Goal: Register for event/course

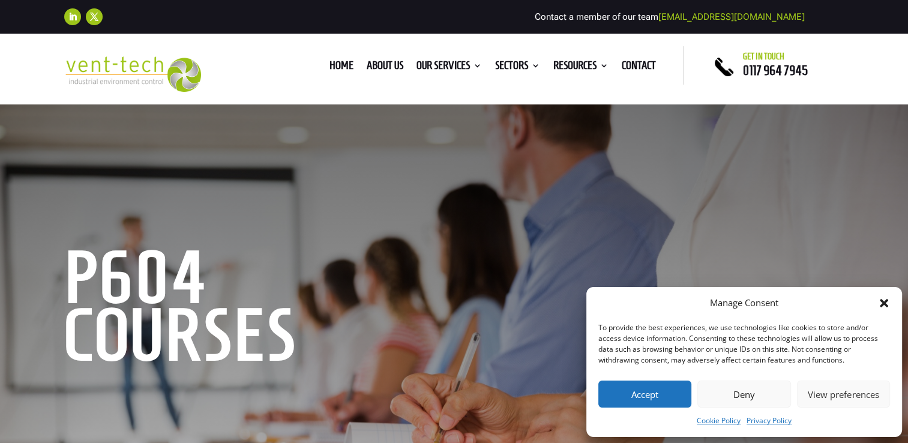
click at [669, 400] on button "Accept" at bounding box center [644, 393] width 93 height 27
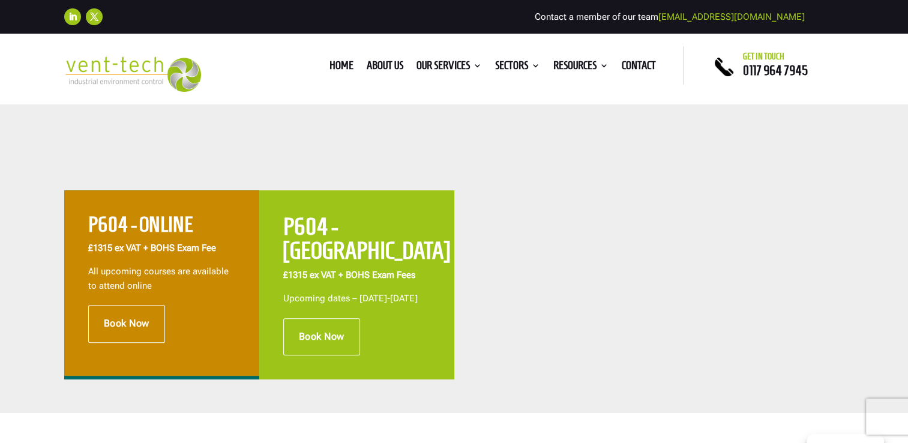
scroll to position [437, 0]
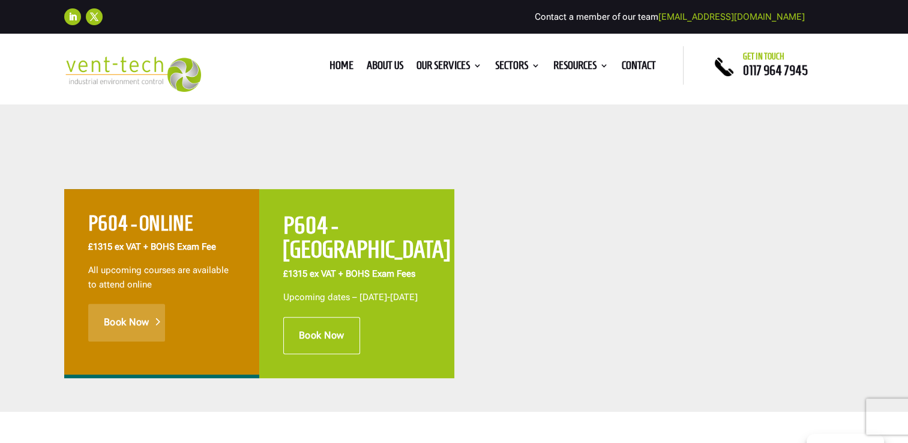
click at [137, 316] on link "Book Now" at bounding box center [126, 322] width 77 height 37
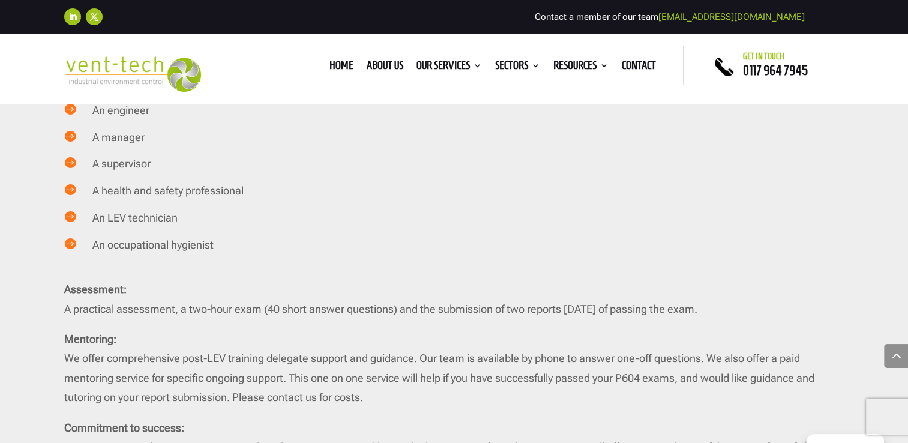
scroll to position [2195, 0]
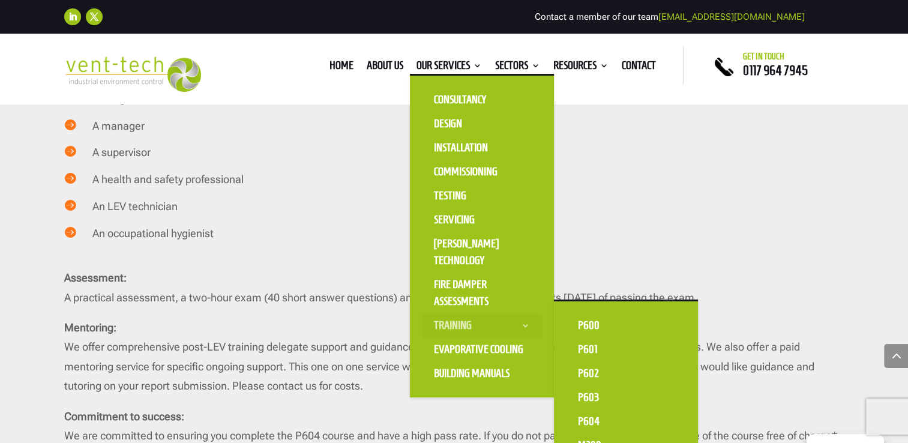
click at [452, 324] on link "Training" at bounding box center [482, 325] width 120 height 24
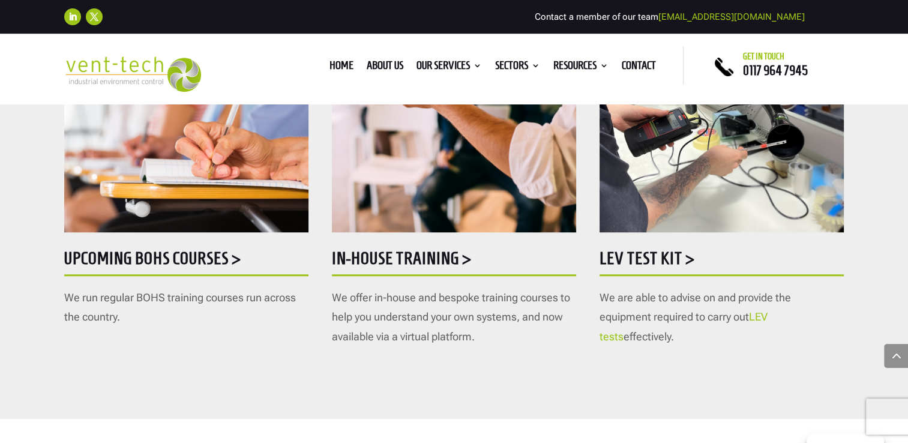
scroll to position [751, 0]
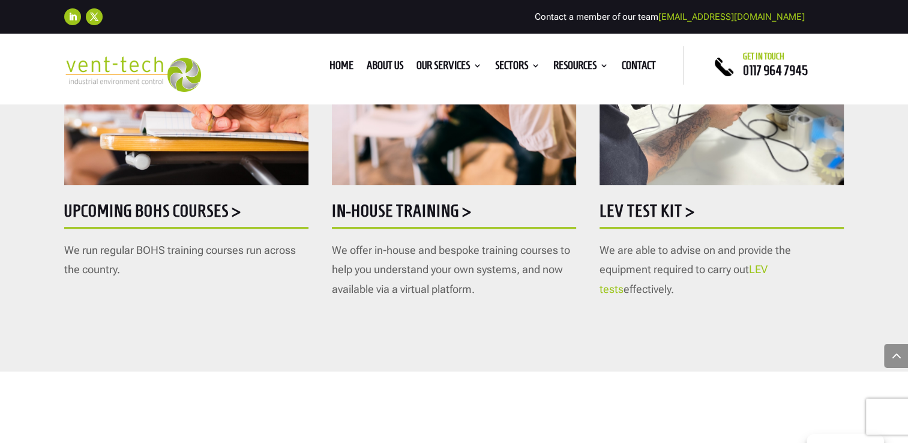
click at [184, 214] on h5 "Upcoming BOHS courses >" at bounding box center [186, 213] width 244 height 23
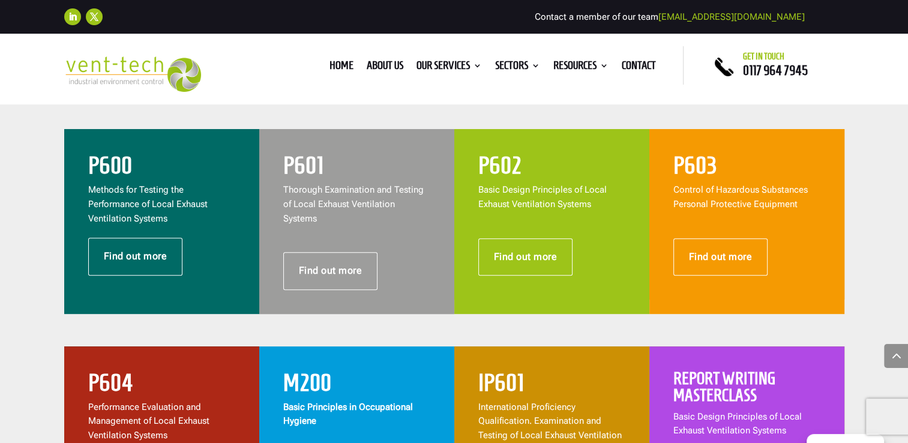
scroll to position [626, 0]
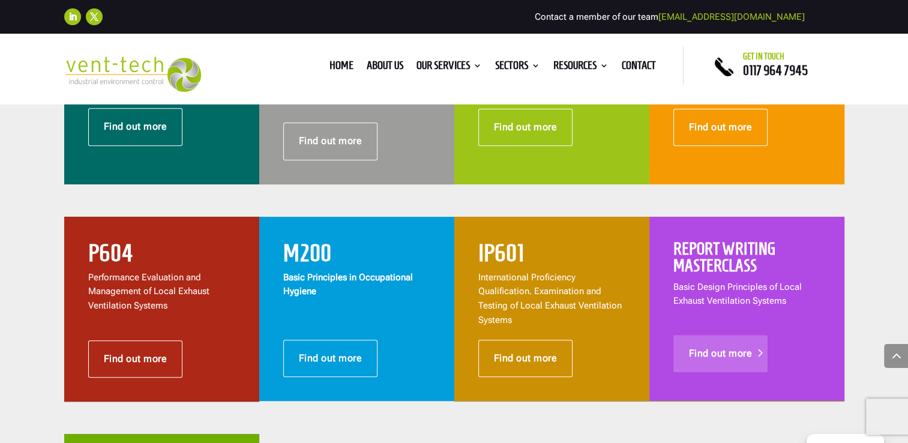
click at [718, 345] on link "Find out more" at bounding box center [720, 353] width 95 height 37
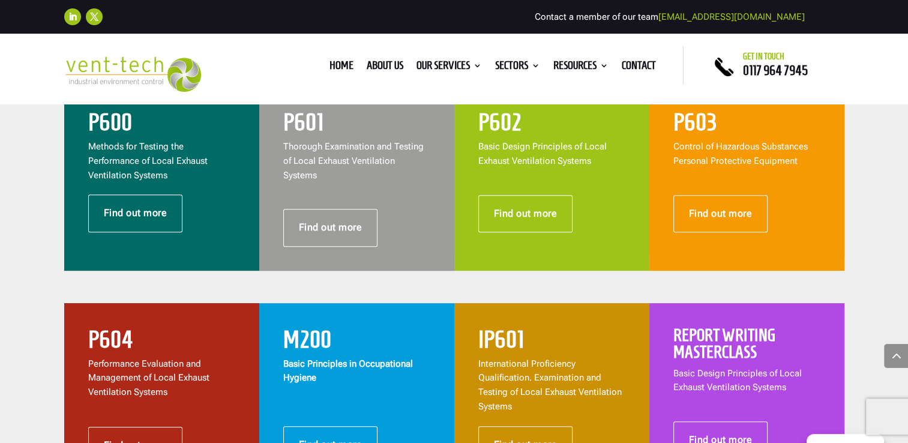
scroll to position [540, 0]
click at [128, 327] on h2 "P604" at bounding box center [161, 342] width 147 height 30
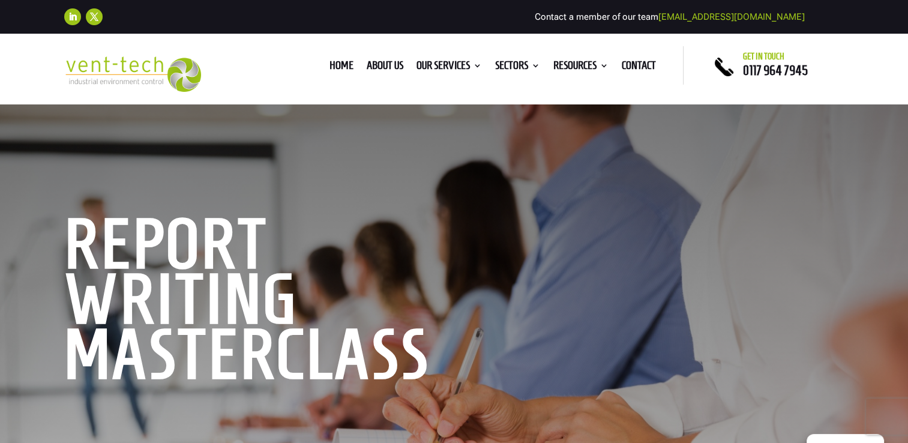
scroll to position [29, 0]
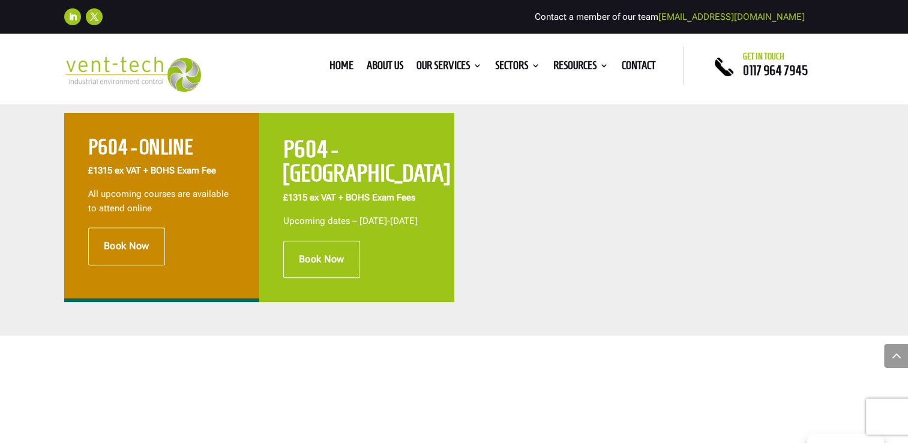
scroll to position [512, 0]
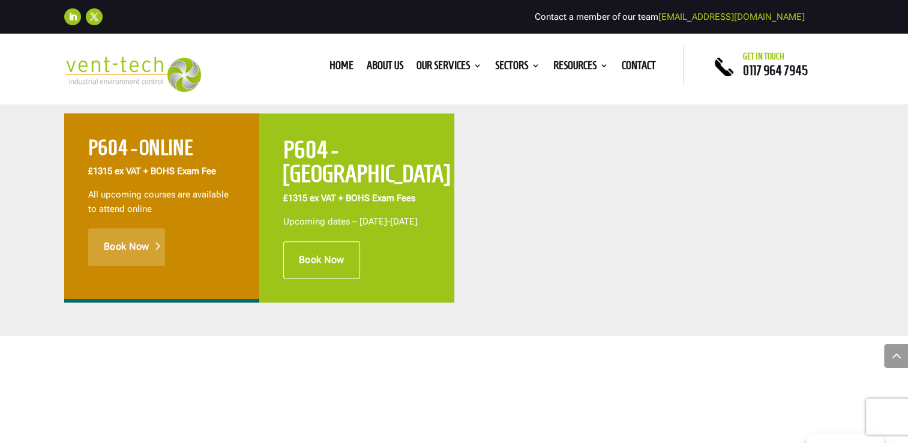
click at [143, 240] on link "Book Now" at bounding box center [126, 246] width 77 height 37
